Goal: Task Accomplishment & Management: Manage account settings

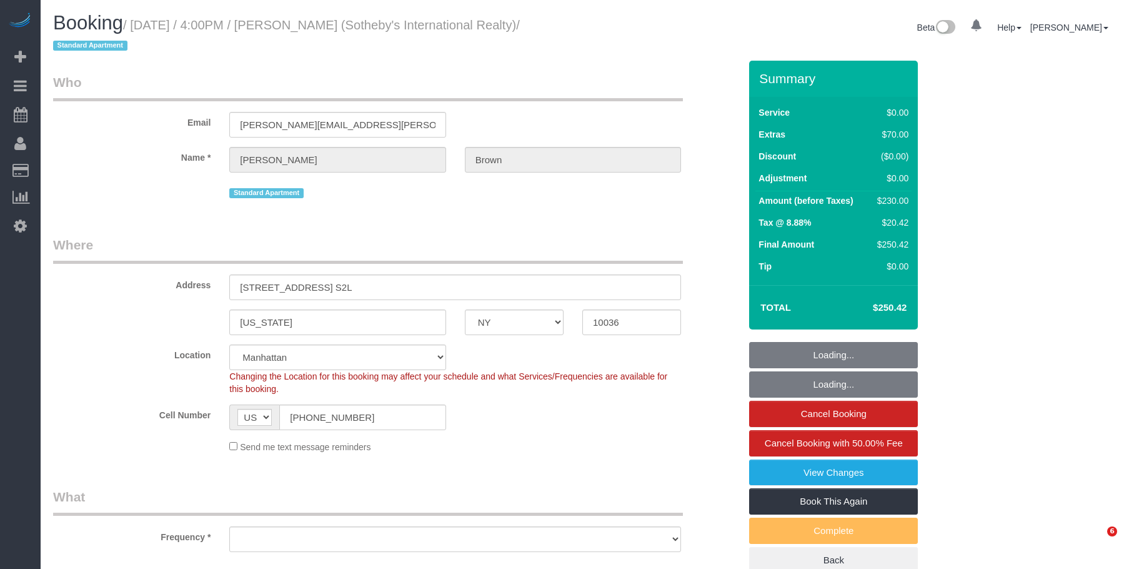
select select "NY"
select select "string:stripe-pm_1SIDDi4VGloSiKo7BGG0TycD"
select select "number:89"
select select "number:90"
select select "number:15"
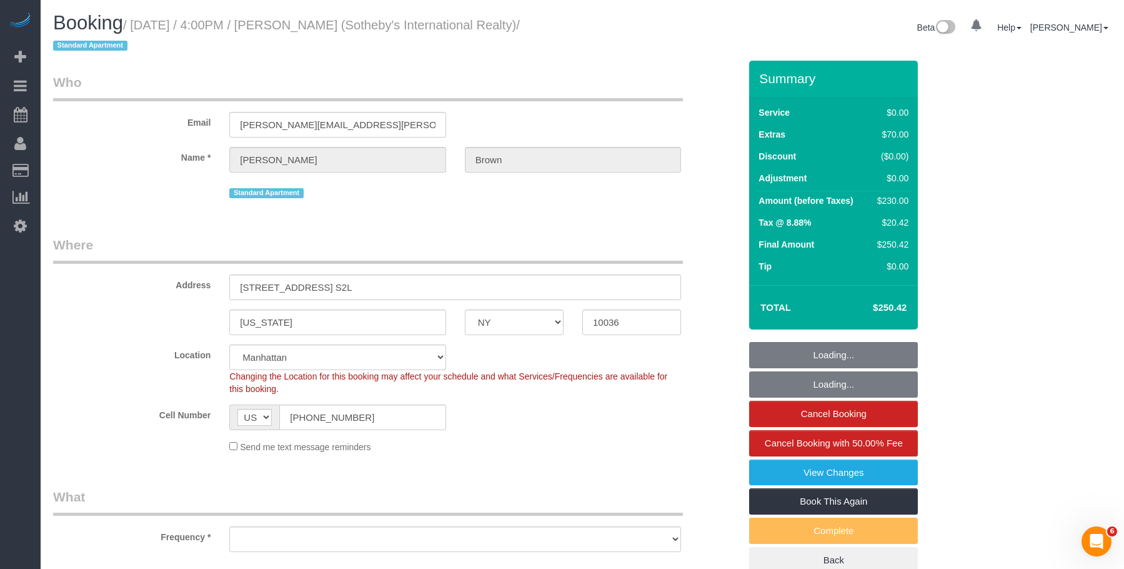
select select "number:6"
select select "object:966"
select select "spot1"
select select "object:1511"
select select "1"
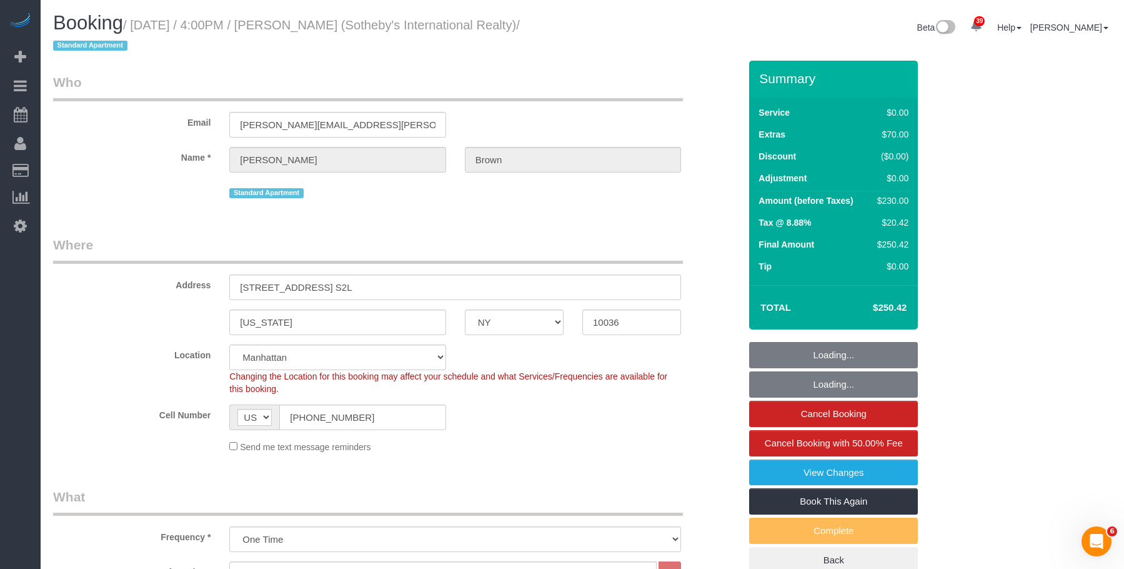
select select "1"
